Goal: Find specific page/section: Find specific page/section

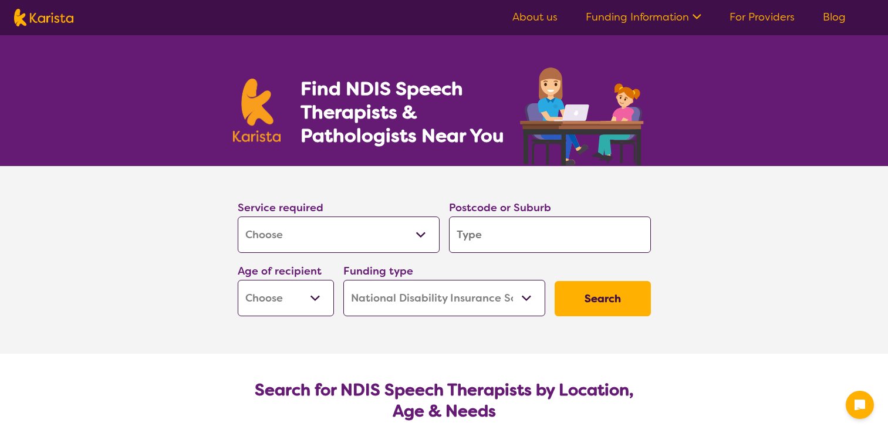
select select "[MEDICAL_DATA]"
select select "NDIS"
select select "[MEDICAL_DATA]"
select select "NDIS"
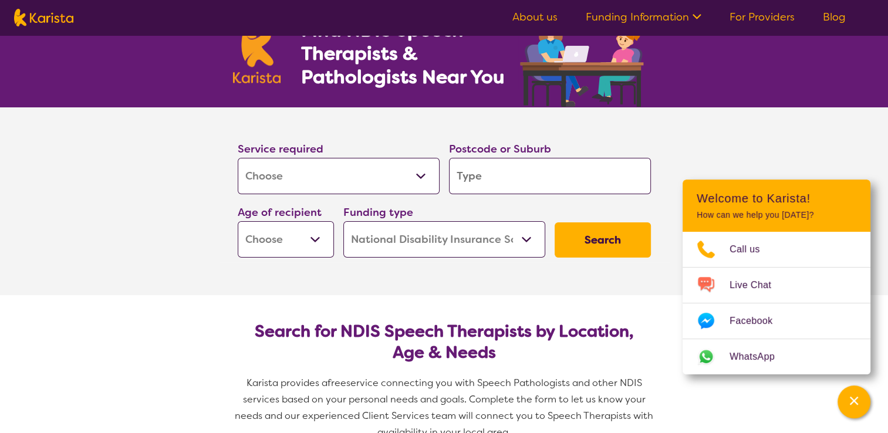
click at [557, 180] on input "search" at bounding box center [550, 176] width 202 height 36
type input "4"
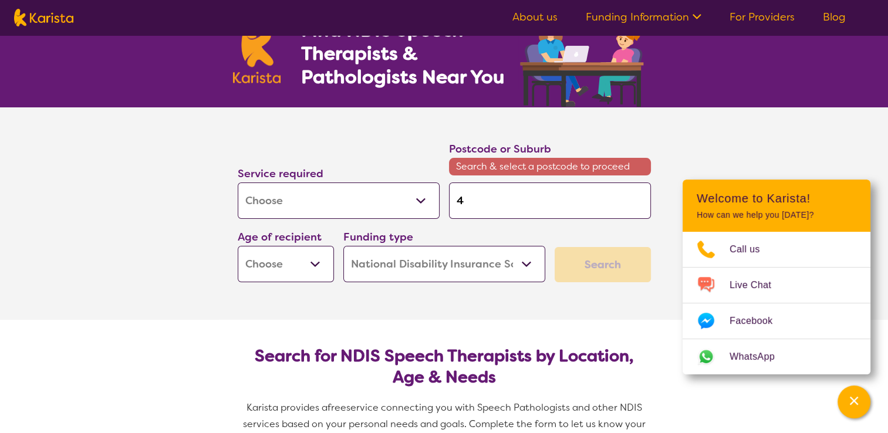
type input "43"
type input "434"
type input "4340"
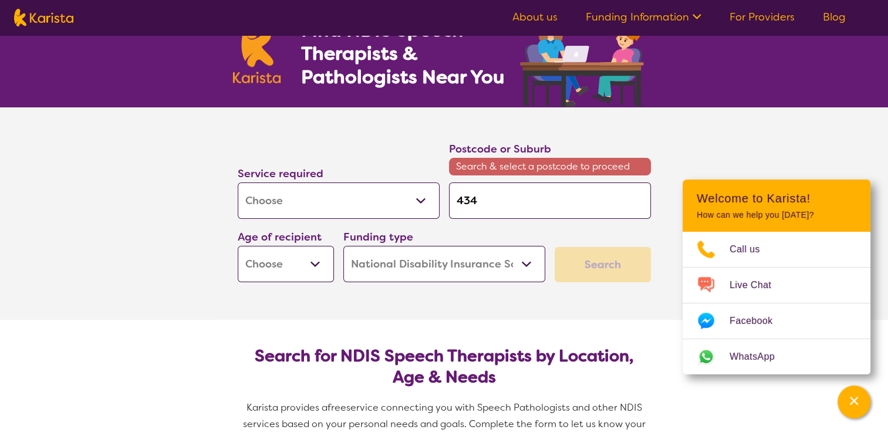
type input "4340"
